Goal: Transaction & Acquisition: Download file/media

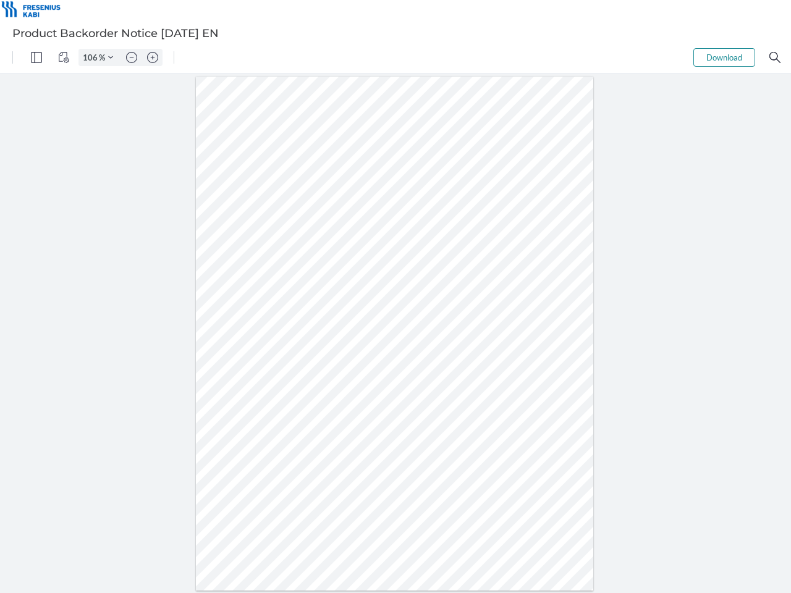
click at [36, 57] on img "Panel" at bounding box center [36, 57] width 11 height 11
click at [64, 57] on img "View Controls" at bounding box center [63, 57] width 11 height 11
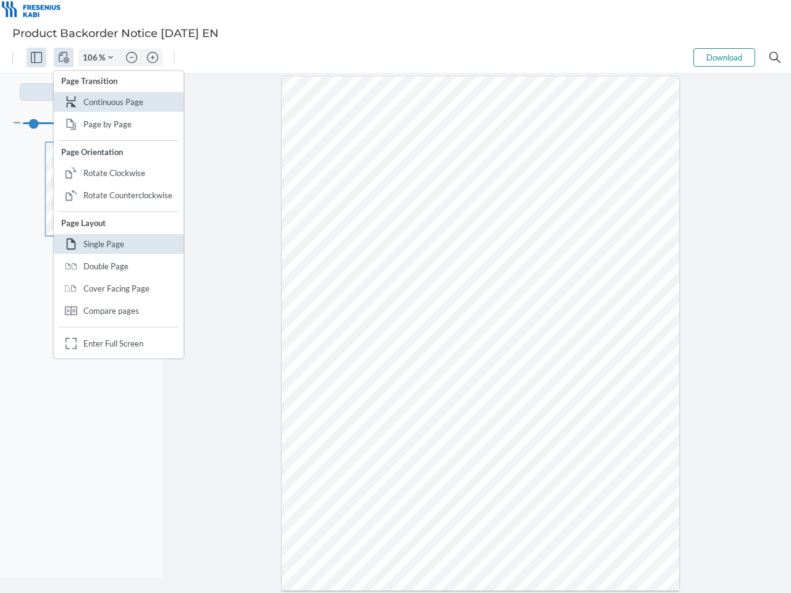
click at [92, 57] on input "106" at bounding box center [89, 57] width 20 height 11
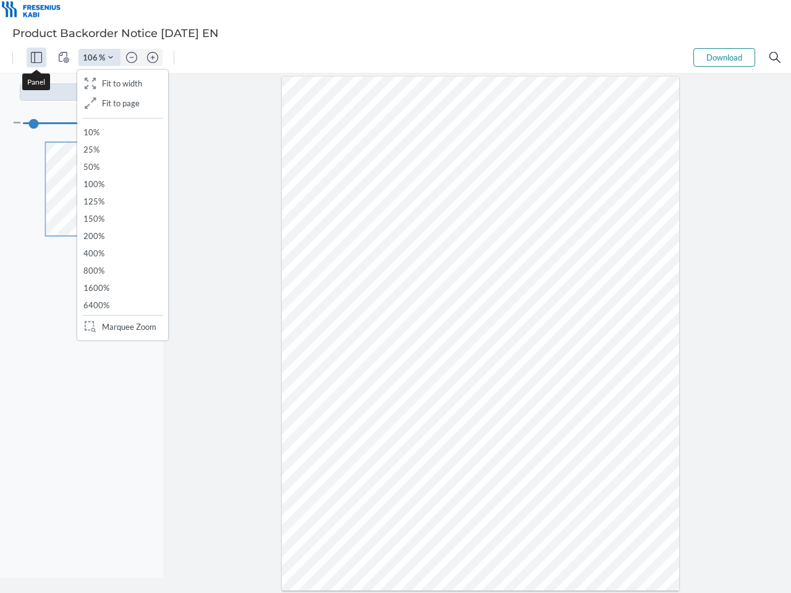
click at [111, 57] on img "Zoom Controls" at bounding box center [110, 57] width 5 height 5
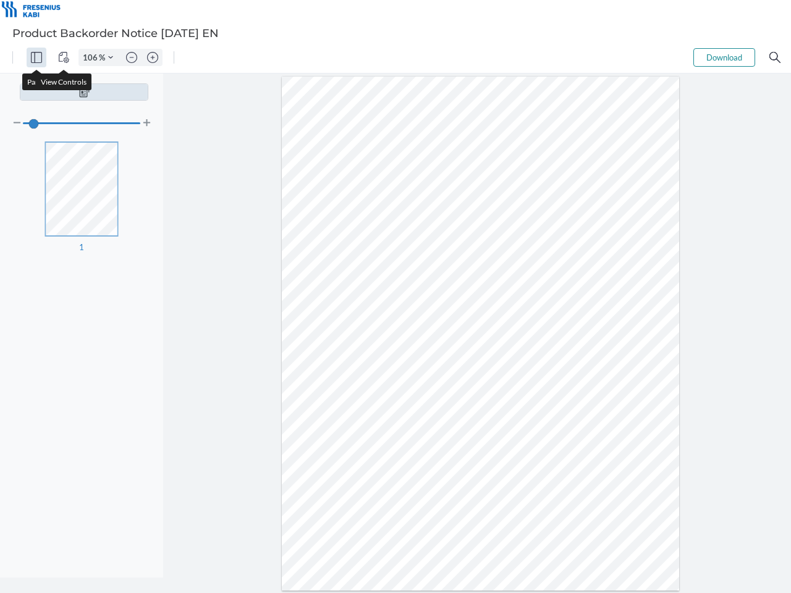
click at [132, 57] on img "Zoom out" at bounding box center [131, 57] width 11 height 11
click at [153, 57] on img "Zoom in" at bounding box center [152, 57] width 11 height 11
type input "106"
click at [724, 57] on button "Download" at bounding box center [725, 57] width 62 height 19
click at [775, 57] on img "Search" at bounding box center [775, 57] width 11 height 11
